Goal: Communication & Community: Answer question/provide support

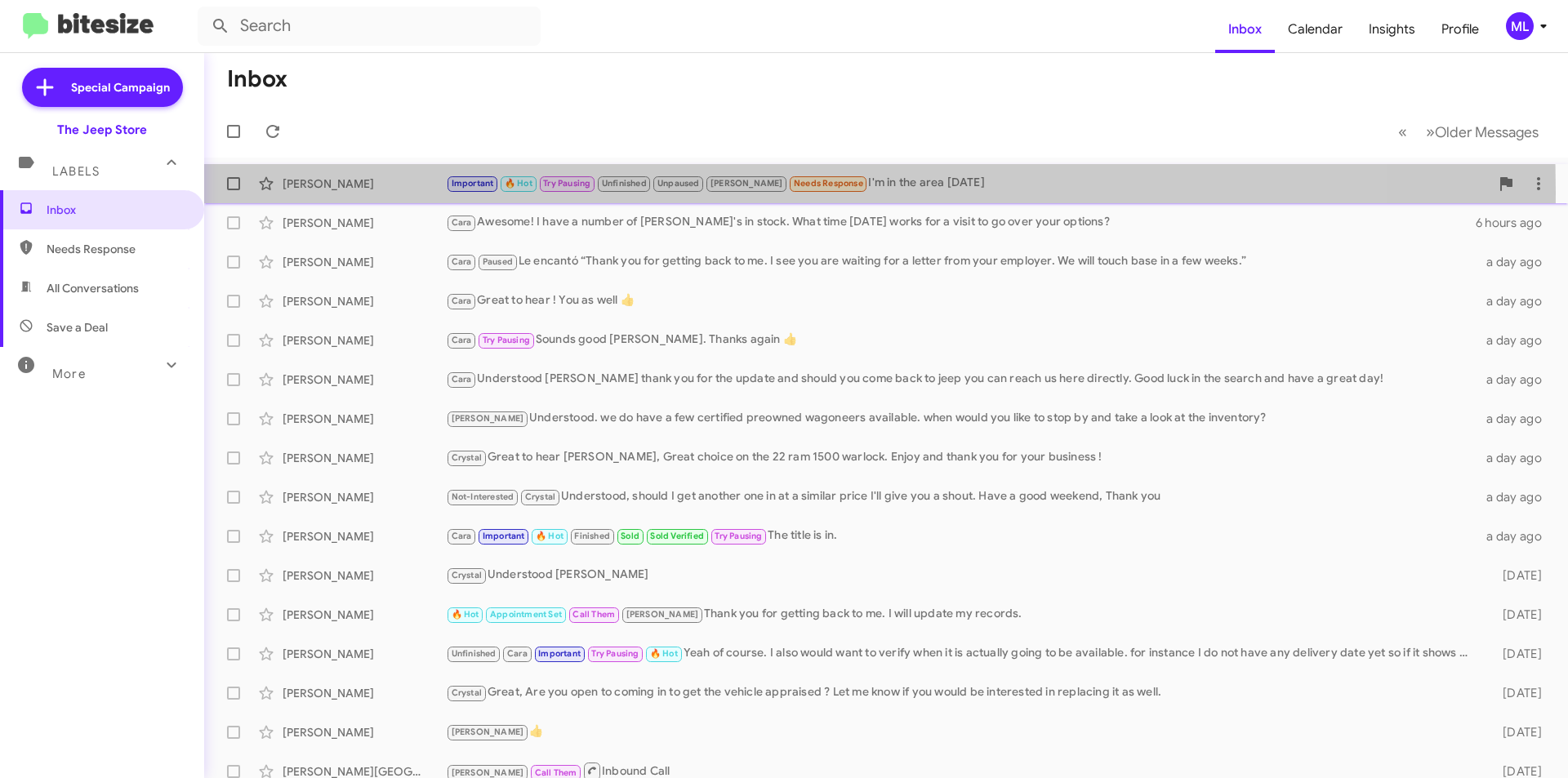
click at [538, 192] on span "Important 🔥 Hot Try Pausing Unfinished Unpaused [PERSON_NAME] Needs Response" at bounding box center [657, 183] width 422 height 19
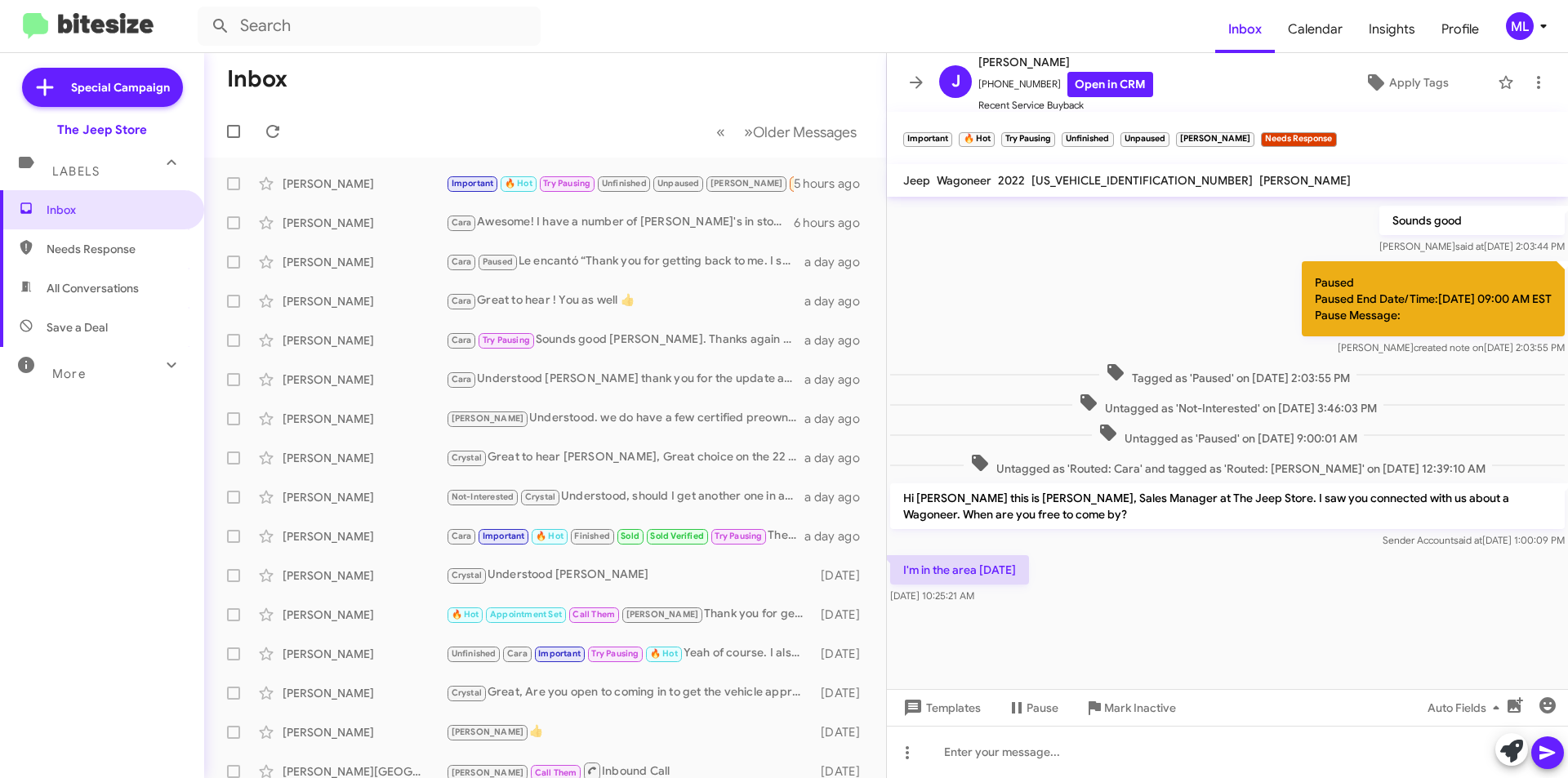
scroll to position [775, 0]
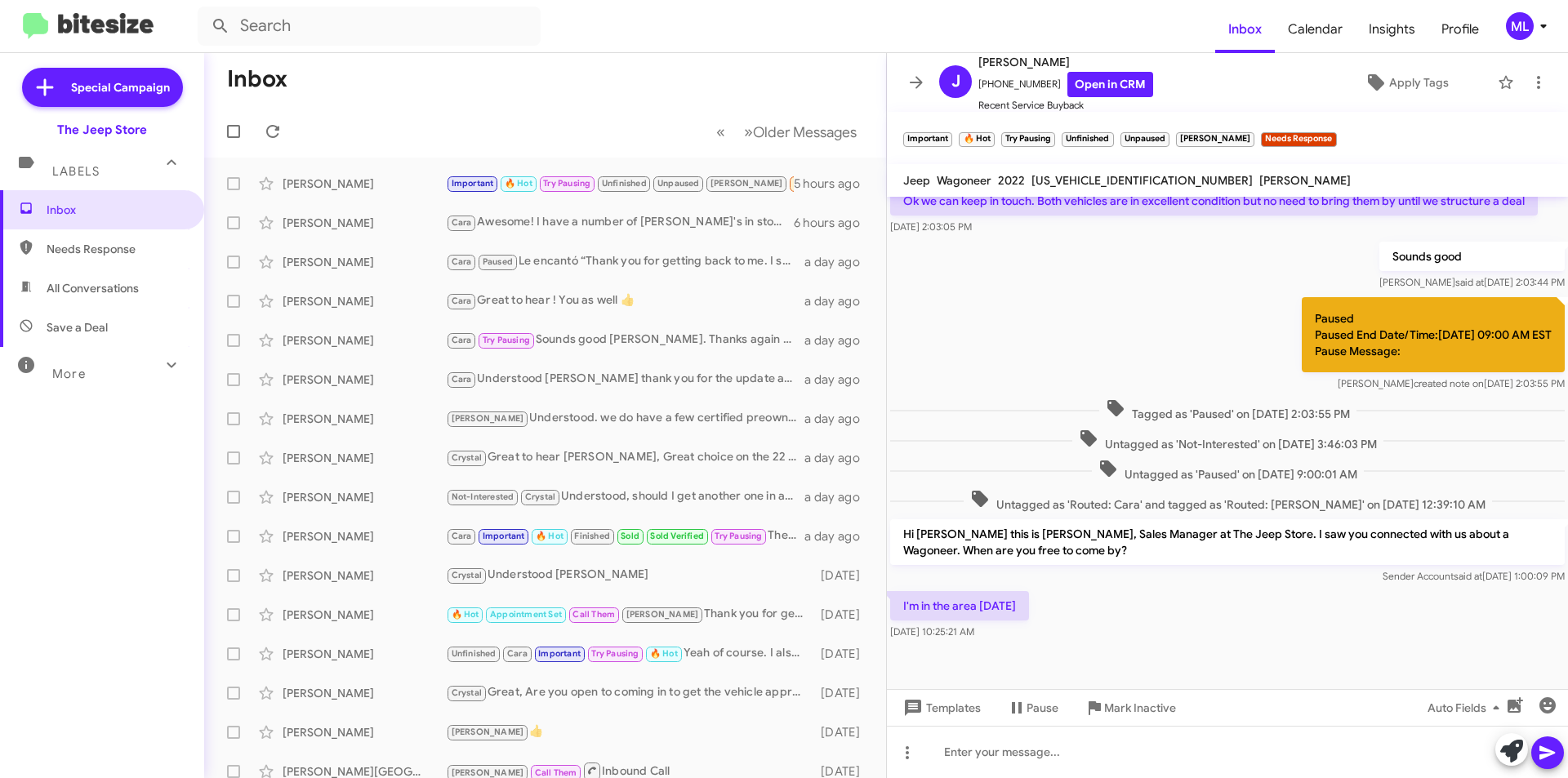
scroll to position [775, 0]
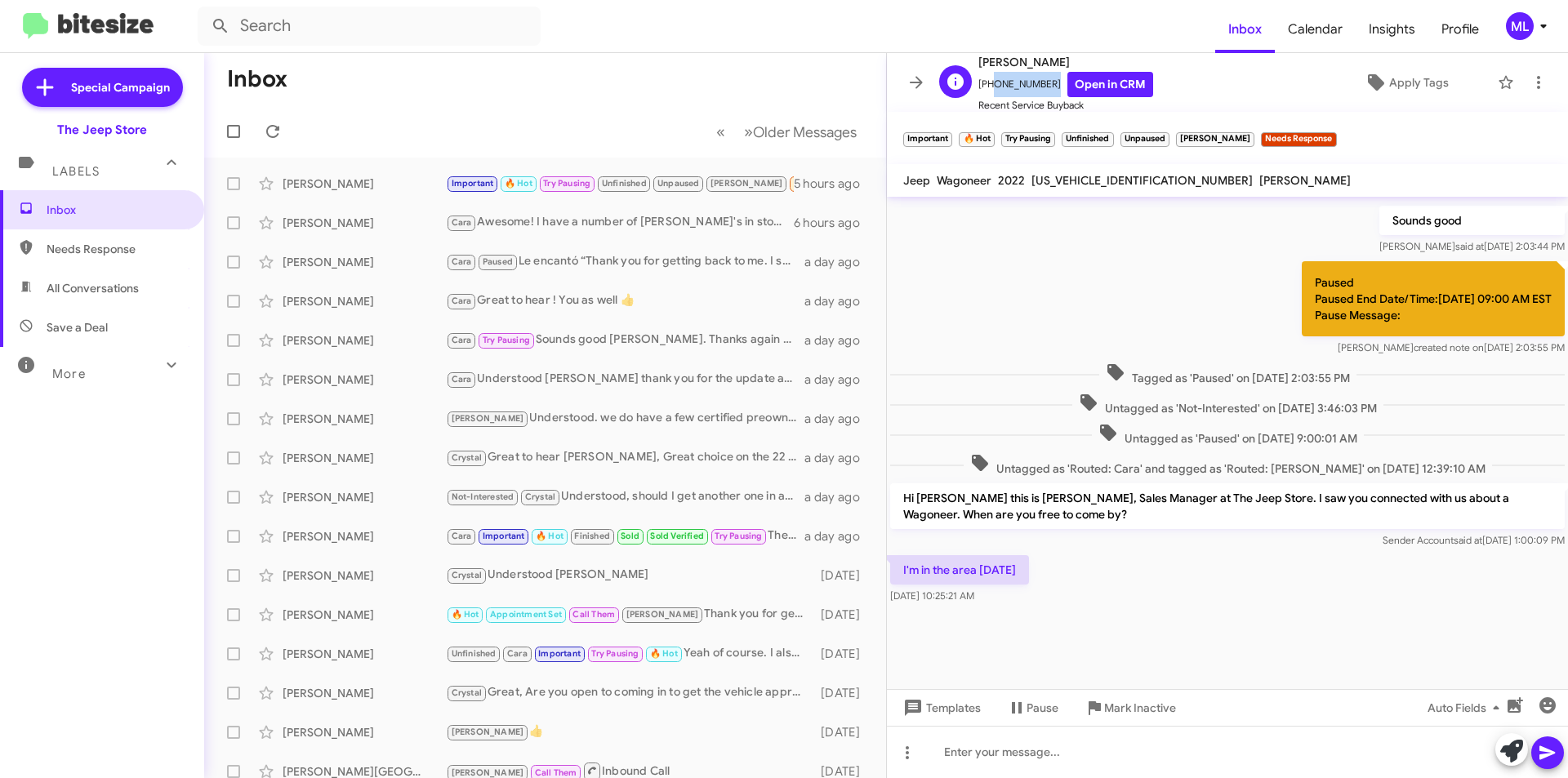
drag, startPoint x: 1044, startPoint y: 88, endPoint x: 989, endPoint y: 80, distance: 55.6
click at [989, 80] on span "+12019145454 Open in CRM" at bounding box center [1065, 84] width 175 height 25
copy span "2019145454"
click at [1115, 759] on div at bounding box center [1228, 752] width 681 height 52
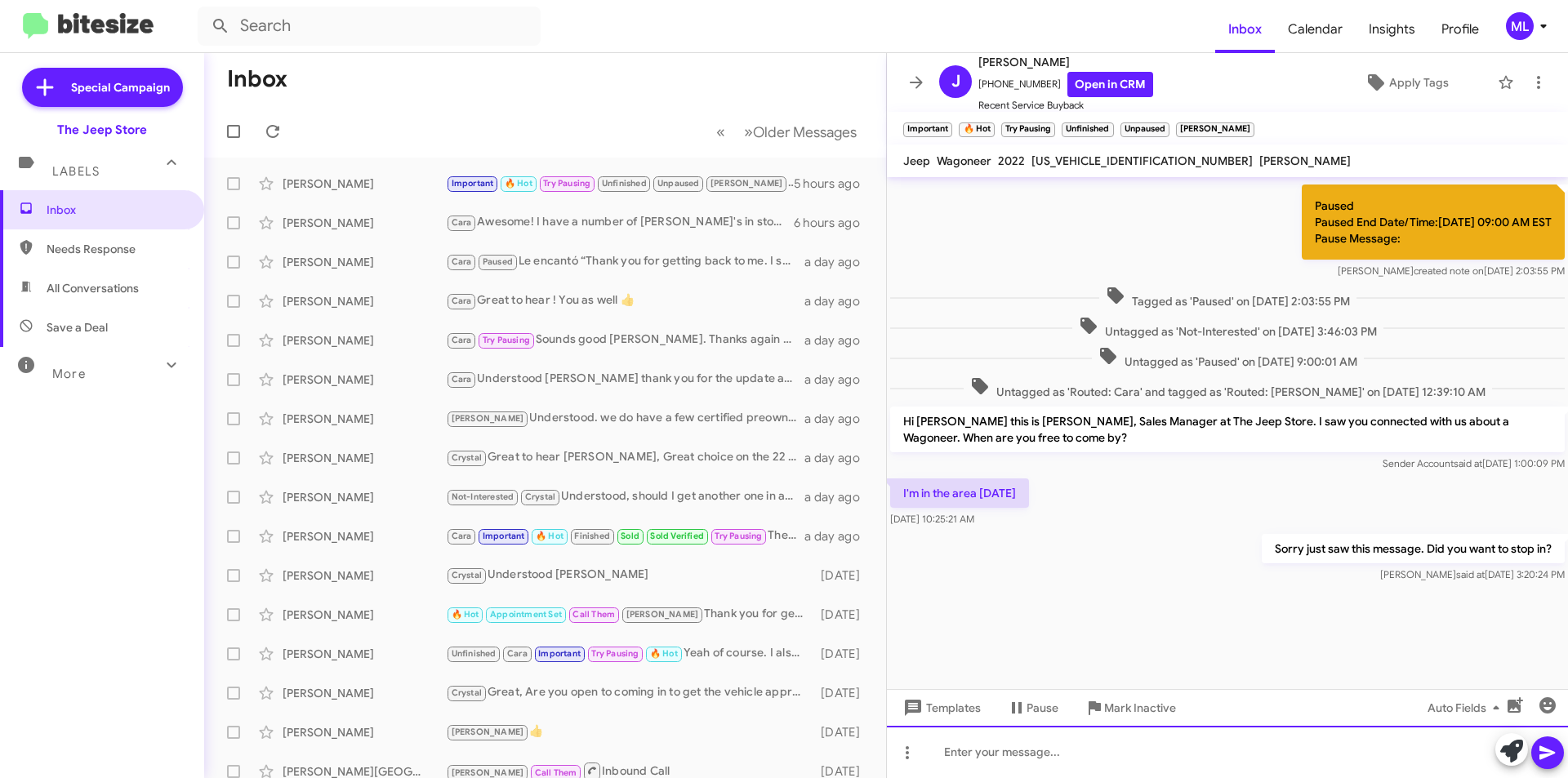
scroll to position [2752, 0]
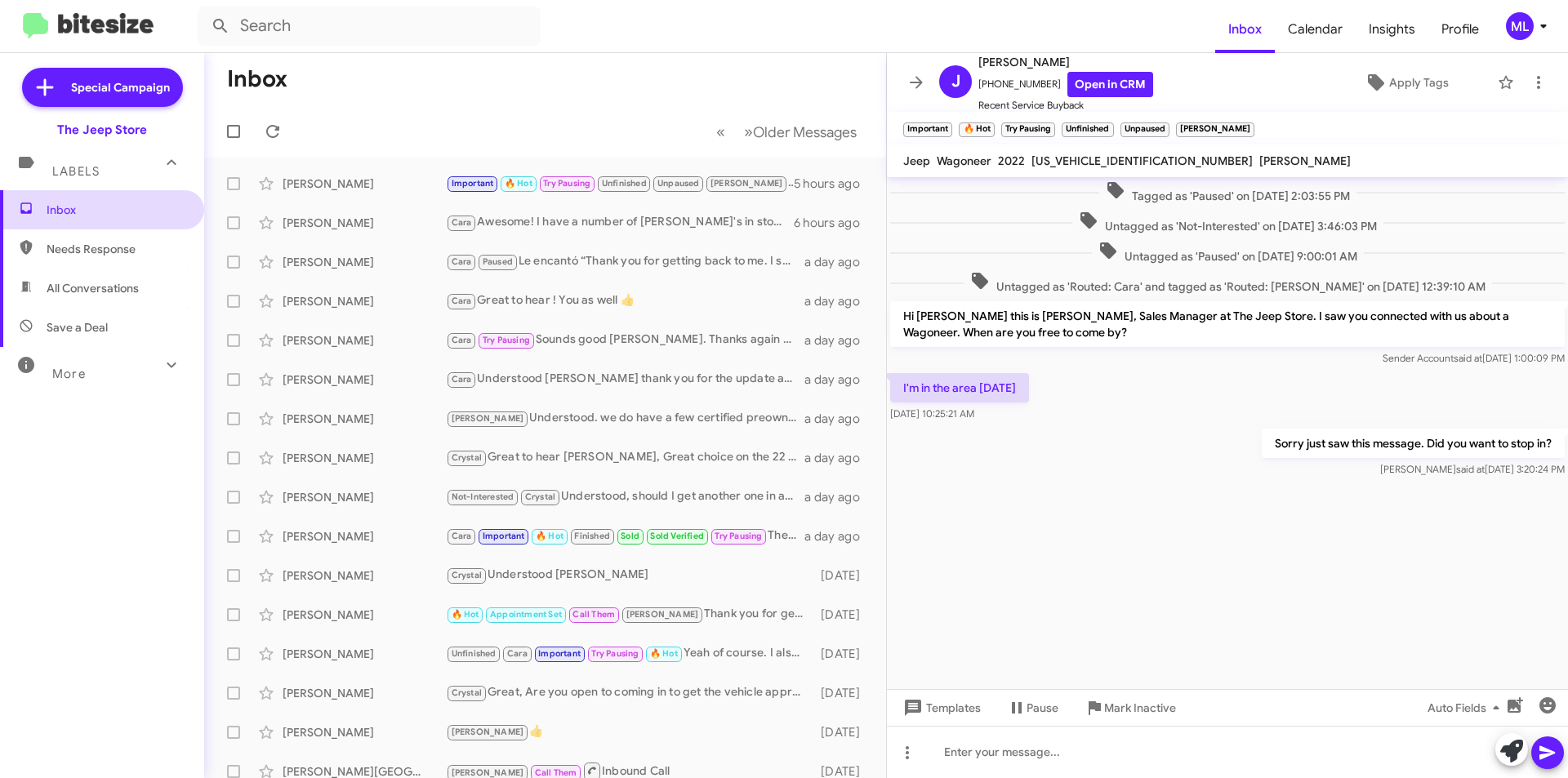
click at [99, 208] on span "Inbox" at bounding box center [116, 210] width 139 height 16
